Goal: Complete application form: Complete application form

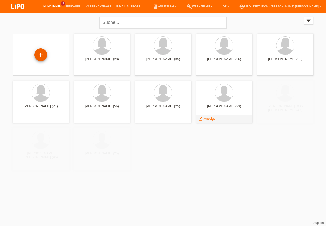
click at [38, 52] on div "+" at bounding box center [41, 54] width 12 height 9
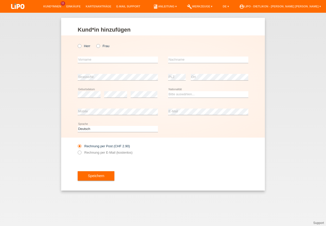
click at [86, 44] on div "Herr Frau" at bounding box center [118, 46] width 80 height 10
click at [77, 43] on icon at bounding box center [77, 43] width 0 height 0
click at [80, 45] on input "Herr" at bounding box center [79, 45] width 3 height 3
radio input "true"
click at [88, 60] on input "text" at bounding box center [118, 59] width 80 height 6
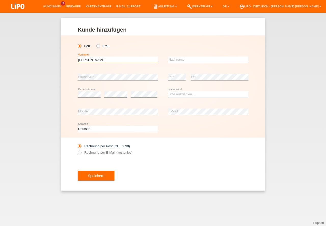
type input "[PERSON_NAME]"
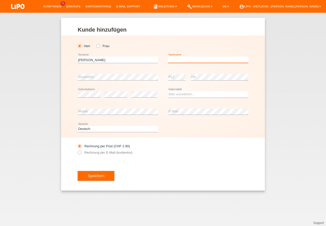
click at [195, 61] on input "text" at bounding box center [208, 59] width 80 height 6
type input "[PERSON_NAME]"
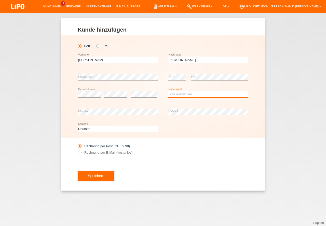
click at [189, 95] on select "Bitte auswählen... Schweiz Deutschland Liechtenstein Österreich ------------ Af…" at bounding box center [208, 94] width 80 height 6
select select "ES"
click at [0, 0] on option "Spanien" at bounding box center [0, 0] width 0 height 0
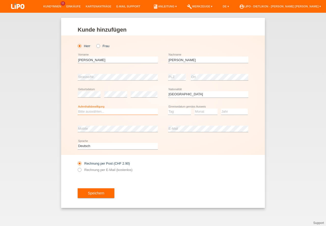
click at [97, 111] on select "Bitte auswählen... C B B - Flüchtlingsstatus Andere" at bounding box center [118, 111] width 80 height 6
select select "B"
click at [0, 0] on option "B" at bounding box center [0, 0] width 0 height 0
click at [177, 112] on select "Tag 01 02 03 04 05 06 07 08 09 10 11" at bounding box center [179, 111] width 23 height 6
click at [200, 110] on select "Monat 01 02 03 04 05 06 07 08 09 10 11" at bounding box center [205, 111] width 23 height 6
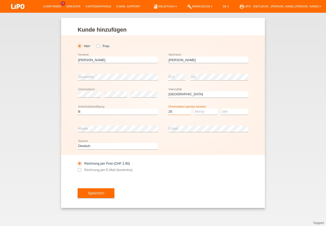
select select "25"
click at [199, 112] on select "Monat 01 02 03 04 05 06 07 08 09 10 11" at bounding box center [205, 111] width 23 height 6
click at [224, 111] on select "Jahr 2025 2024 2023 2022 2021 2020 2019 2018 2017 2016 2015 2014 2013 2012 2011…" at bounding box center [234, 111] width 27 height 6
select select "04"
click at [224, 111] on select "Jahr 2025 2024 2023 2022 2021 2020 2019 2018 2017 2016 2015 2014 2013 2012 2011…" at bounding box center [234, 111] width 27 height 6
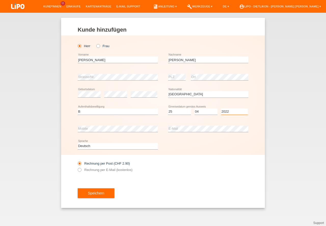
select select "2022"
click at [95, 60] on input "[PERSON_NAME]" at bounding box center [118, 59] width 80 height 6
click at [182, 60] on input "[PERSON_NAME]" at bounding box center [208, 59] width 80 height 6
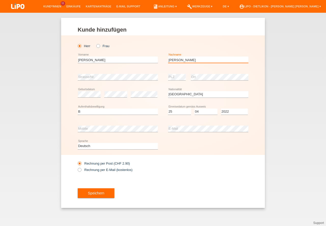
click at [182, 60] on input "[PERSON_NAME]" at bounding box center [208, 59] width 80 height 6
click at [117, 168] on div "Rechnung per Post (CHF 2.90) Rechnung per E-Mail (kostenlos)" at bounding box center [118, 166] width 80 height 13
click at [127, 168] on label "Rechnung per E-Mail (kostenlos)" at bounding box center [105, 170] width 55 height 4
click at [81, 168] on input "Rechnung per E-Mail (kostenlos)" at bounding box center [79, 171] width 3 height 6
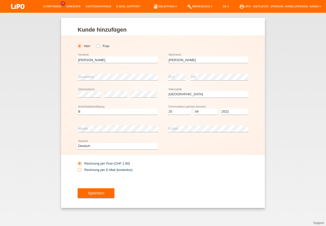
radio input "true"
click at [102, 193] on button "Speichern" at bounding box center [96, 193] width 37 height 10
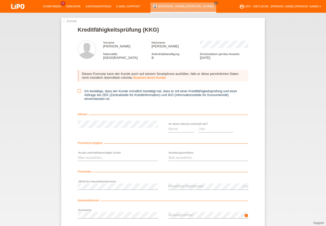
click at [78, 90] on icon at bounding box center [79, 90] width 3 height 3
click at [78, 90] on input "Ich bestätige, dass der Kunde mündlich bestätigt hat, dass er mit einer Kreditf…" at bounding box center [79, 90] width 3 height 3
checkbox input "true"
click at [175, 128] on select "Monat 01 02 03 04 05 06 07 08 09 10" at bounding box center [181, 129] width 26 height 6
select select "07"
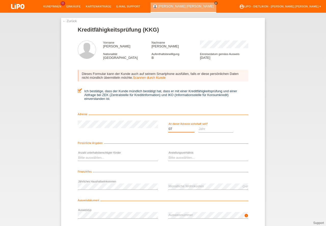
click at [0, 0] on option "07" at bounding box center [0, 0] width 0 height 0
click at [206, 131] on select "Jahr 2025 2024 2023 2022 2021 2020 2019 2018 2017 2016 2015 2014 2013 2012 2011…" at bounding box center [215, 129] width 35 height 6
select select "2023"
click at [0, 0] on option "2023" at bounding box center [0, 0] width 0 height 0
click at [91, 160] on select "Bitte auswählen... 0 1 2 3 4 5 6 7 8 9" at bounding box center [118, 157] width 80 height 6
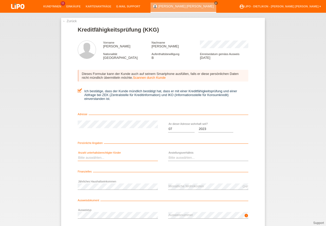
select select "1"
click at [0, 0] on option "1" at bounding box center [0, 0] width 0 height 0
click at [176, 158] on select "Bitte auswählen... Unbefristet Befristet Lehrling/Student Pensioniert Nicht arb…" at bounding box center [208, 157] width 80 height 6
select select "UNLIMITED"
click at [0, 0] on option "Unbefristet" at bounding box center [0, 0] width 0 height 0
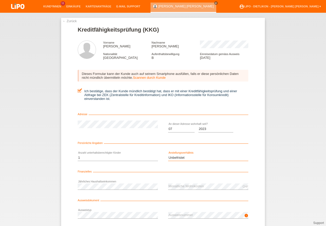
scroll to position [34, 0]
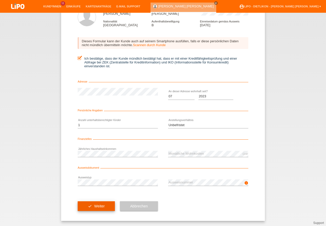
click at [97, 206] on button "check Weiter" at bounding box center [96, 206] width 37 height 10
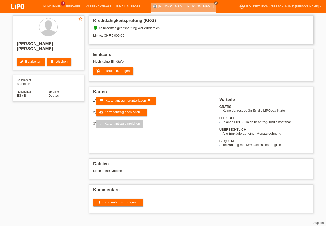
click at [115, 35] on div "verified_user Die Kreditfähigkeitsprüfung war erfolgreich. Limite: CHF 5'000.00" at bounding box center [201, 34] width 216 height 16
drag, startPoint x: 115, startPoint y: 35, endPoint x: 126, endPoint y: 39, distance: 11.4
click at [116, 35] on div "verified_user Die Kreditfähigkeitsprüfung war erfolgreich. Limite: CHF 5'000.00" at bounding box center [201, 34] width 216 height 16
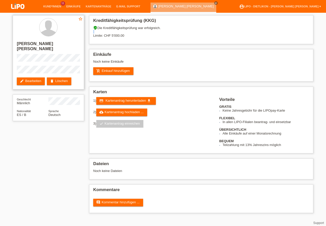
drag, startPoint x: 47, startPoint y: 43, endPoint x: 73, endPoint y: 43, distance: 26.0
click at [73, 43] on h2 "[PERSON_NAME] [PERSON_NAME]" at bounding box center [48, 47] width 63 height 13
click at [59, 45] on h2 "JOSE DANIEL RUIZ RIVERA" at bounding box center [48, 47] width 63 height 13
click at [44, 44] on h2 "JOSE DANIEL RUIZ RIVERA" at bounding box center [48, 47] width 63 height 13
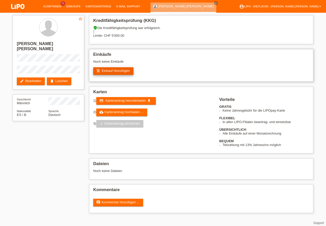
click at [119, 68] on link "add_shopping_cart Einkauf hinzufügen" at bounding box center [113, 71] width 40 height 8
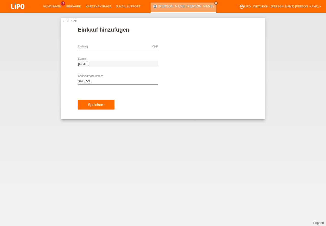
type input "XN3RZE"
click at [97, 45] on input "text" at bounding box center [118, 46] width 80 height 6
type input "279.15"
click at [91, 106] on button "Speichern" at bounding box center [96, 105] width 37 height 10
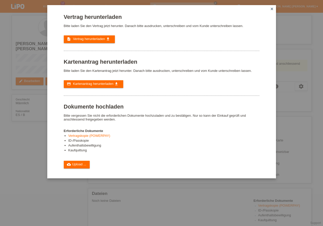
click at [91, 88] on div "Vertrag herunterladen Bitte laden Sie den Vertrag jetzt herunter. Danach bitte …" at bounding box center [162, 91] width 196 height 154
click at [91, 87] on link "credit_card Kartenantrag herunterladen get_app" at bounding box center [94, 84] width 60 height 8
click at [82, 38] on span "Vertrag herunterladen" at bounding box center [89, 39] width 32 height 4
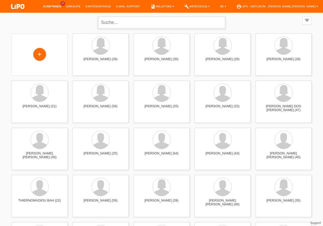
click at [145, 23] on input "text" at bounding box center [161, 23] width 127 height 12
type input "jose"
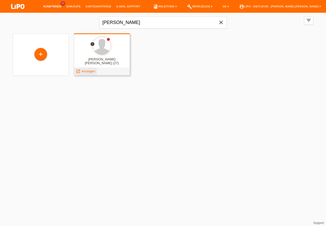
click at [91, 71] on span "Anzeigen" at bounding box center [88, 71] width 14 height 4
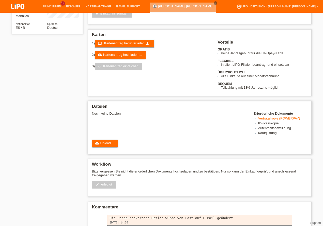
scroll to position [115, 0]
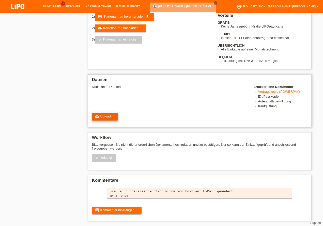
click at [110, 116] on link "cloud_upload Upload ..." at bounding box center [105, 117] width 26 height 8
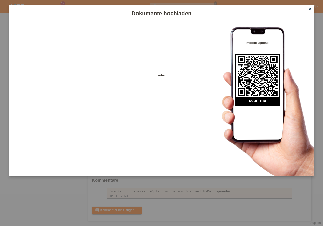
click at [311, 9] on icon "close" at bounding box center [310, 9] width 4 height 4
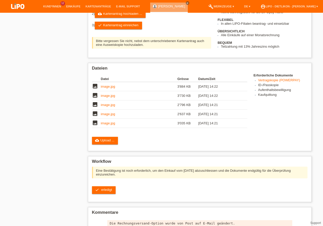
scroll to position [115, 0]
click at [113, 26] on link "check Kartenantrag einreichen" at bounding box center [118, 26] width 47 height 8
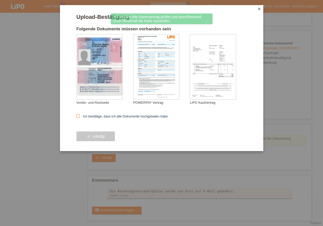
scroll to position [128, 0]
click at [78, 117] on icon at bounding box center [78, 115] width 3 height 3
click at [78, 117] on input "Ich bestätige, dass ich alle Dokumente hochgeladen habe." at bounding box center [78, 115] width 3 height 3
checkbox input "true"
click at [98, 136] on button "check erledigt" at bounding box center [96, 136] width 39 height 10
